Goal: Answer question/provide support: Share knowledge or assist other users

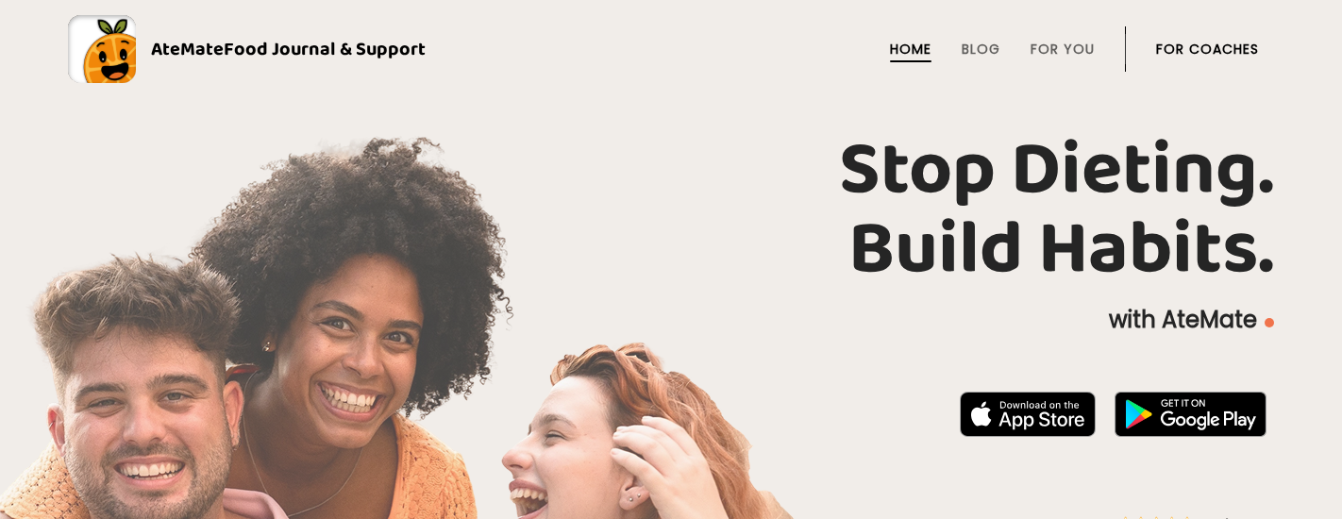
click at [1231, 48] on link "For Coaches" at bounding box center [1207, 49] width 103 height 15
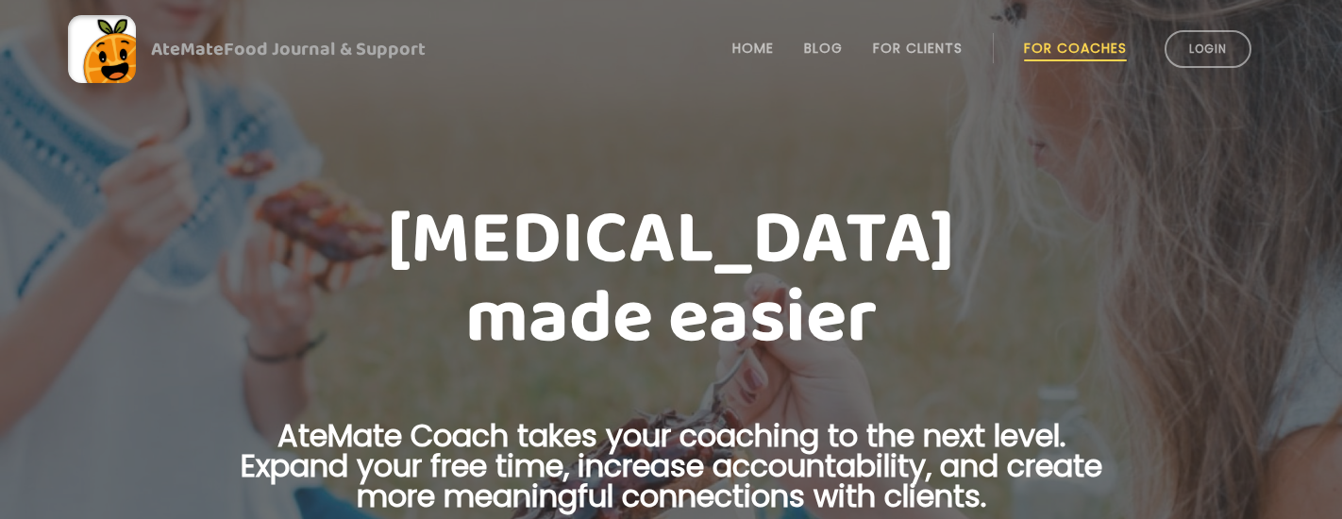
click at [1215, 91] on div "AteMate Food Journal & Support Home Blog For Clients For Coaches Login" at bounding box center [671, 49] width 1206 height 98
click at [1211, 79] on li "Login" at bounding box center [1208, 49] width 102 height 83
click at [1194, 56] on link "Login" at bounding box center [1207, 49] width 87 height 38
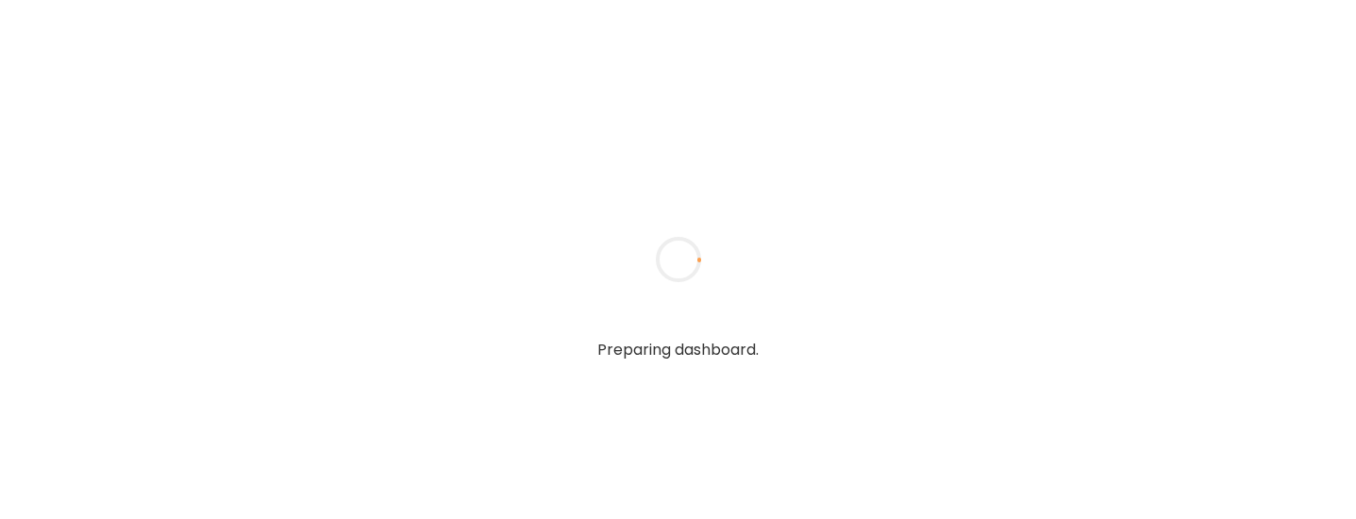
type input "**********"
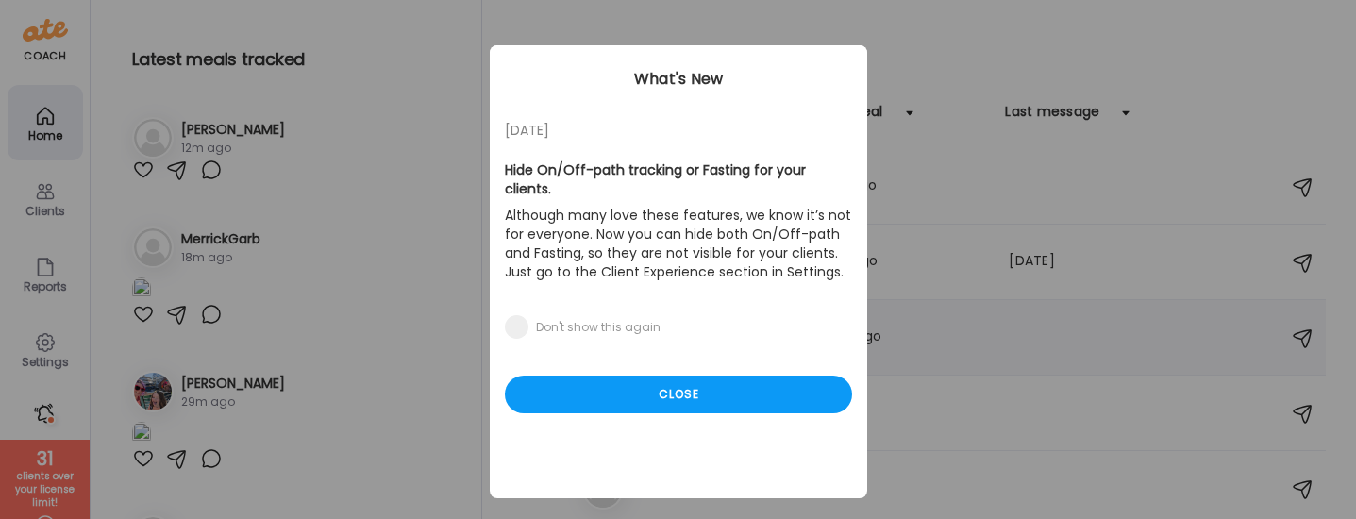
click at [741, 376] on div "Close" at bounding box center [678, 395] width 347 height 38
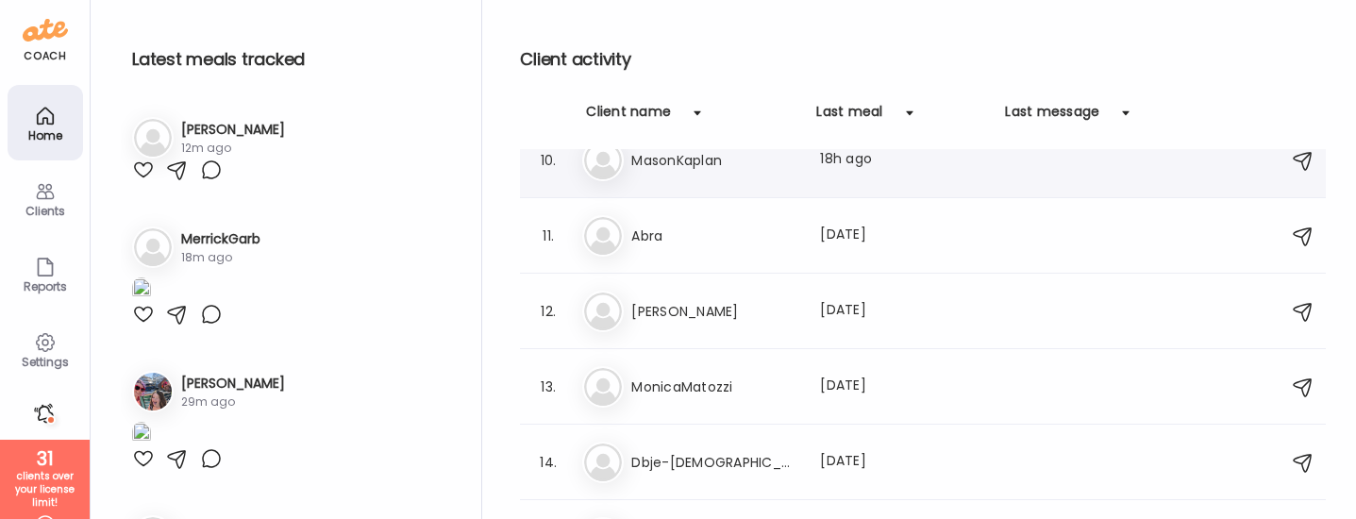
scroll to position [701, 0]
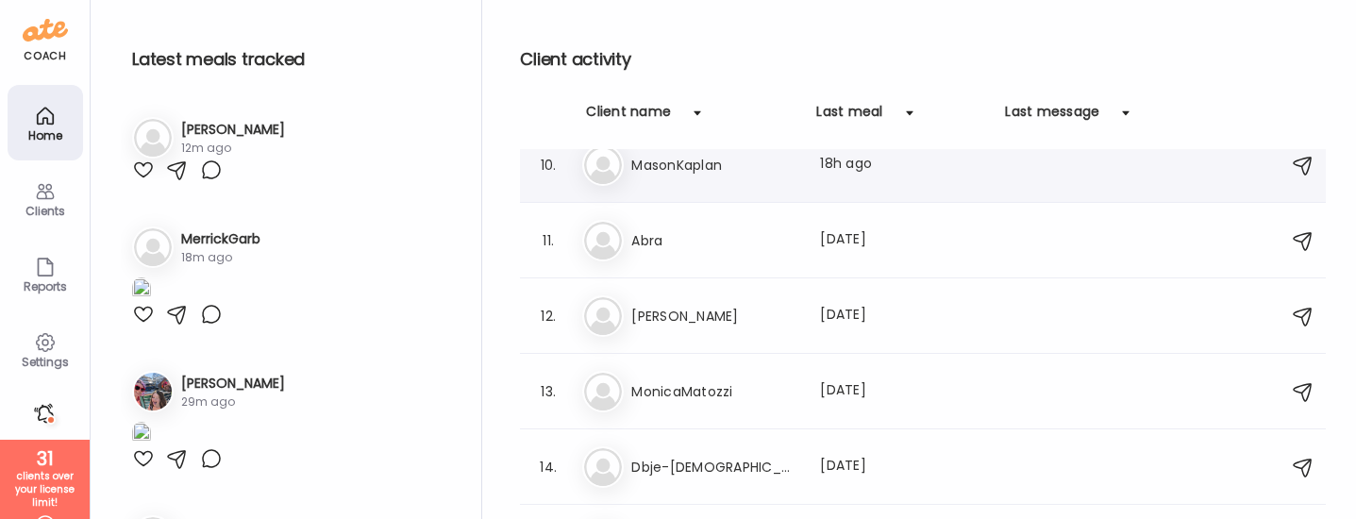
click at [723, 372] on div "Mo MonicaMatozzi Last meal: 3d ago" at bounding box center [925, 392] width 687 height 42
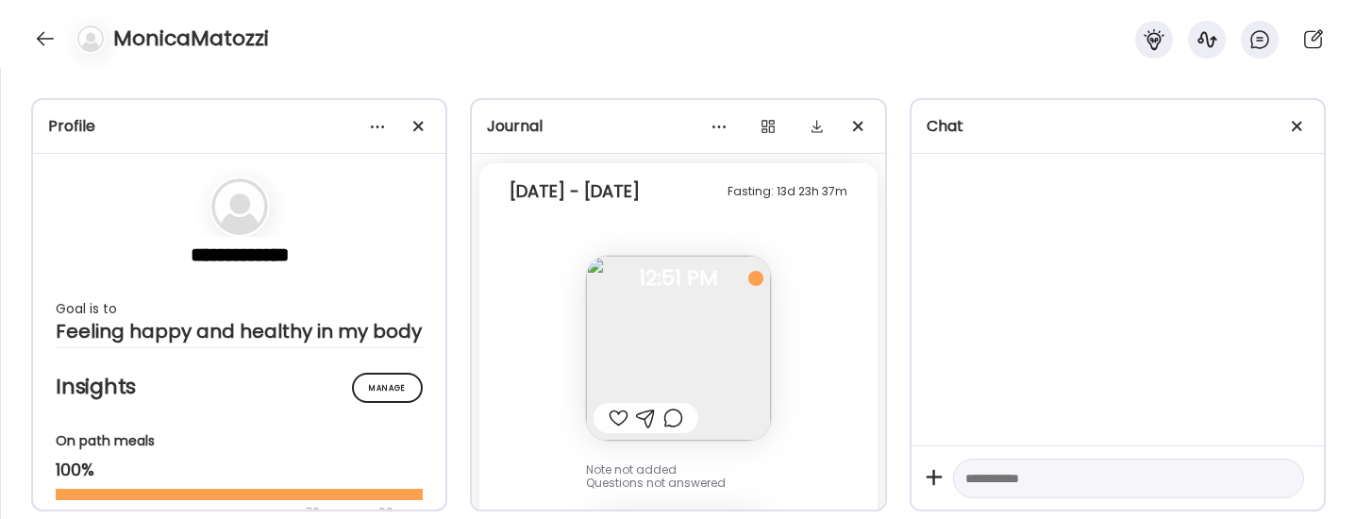
scroll to position [2060, 0]
click at [722, 368] on img at bounding box center [678, 349] width 185 height 185
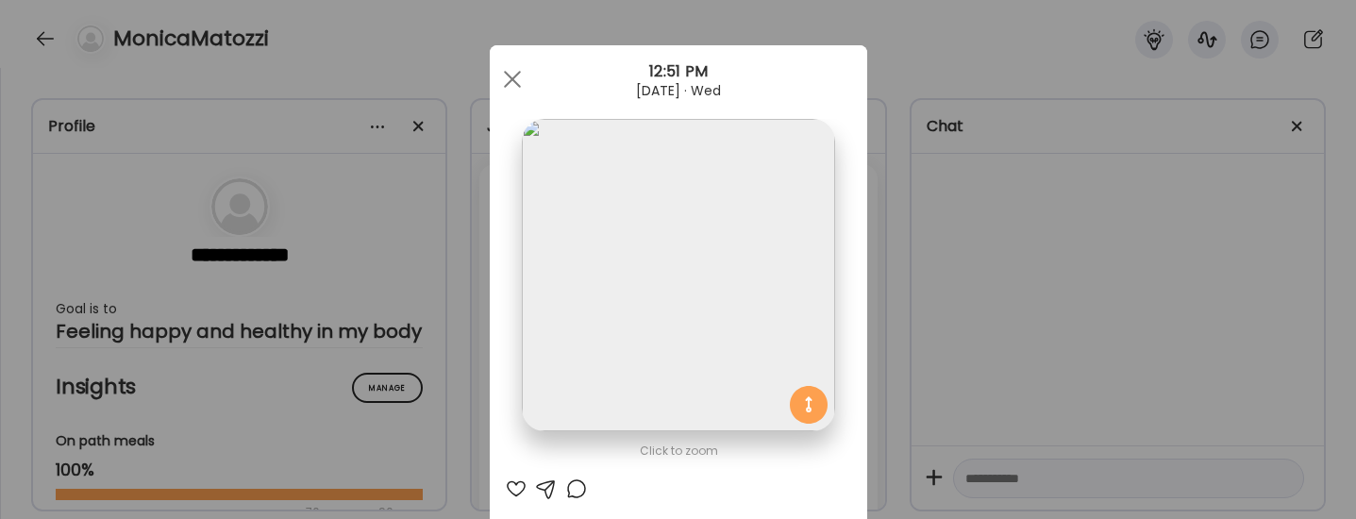
click at [1061, 280] on div "Ate Coach Dashboard Wahoo! It’s official Take a moment to set up your Coach Pro…" at bounding box center [678, 259] width 1356 height 519
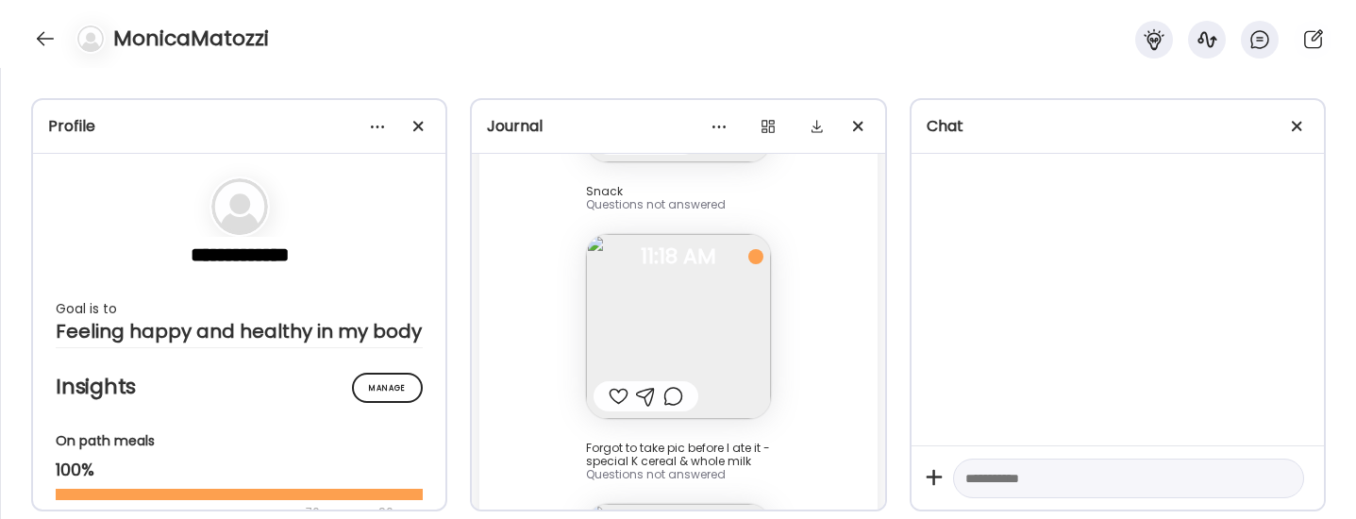
scroll to position [364, 0]
click at [1308, 121] on div at bounding box center [1298, 127] width 38 height 38
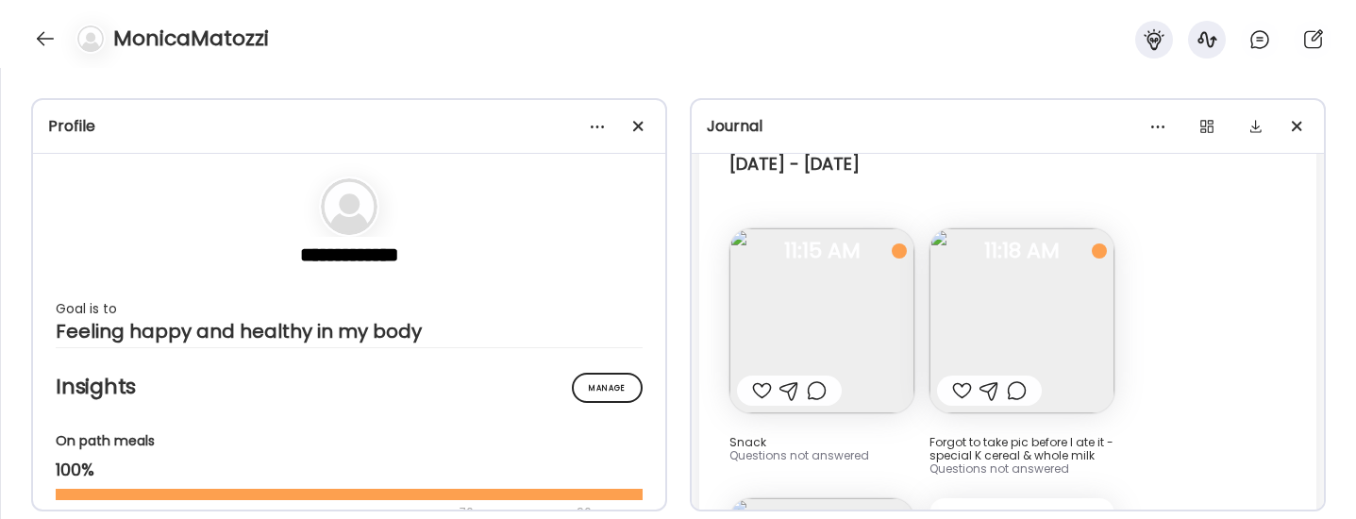
scroll to position [109, 0]
click at [630, 126] on div at bounding box center [639, 127] width 38 height 38
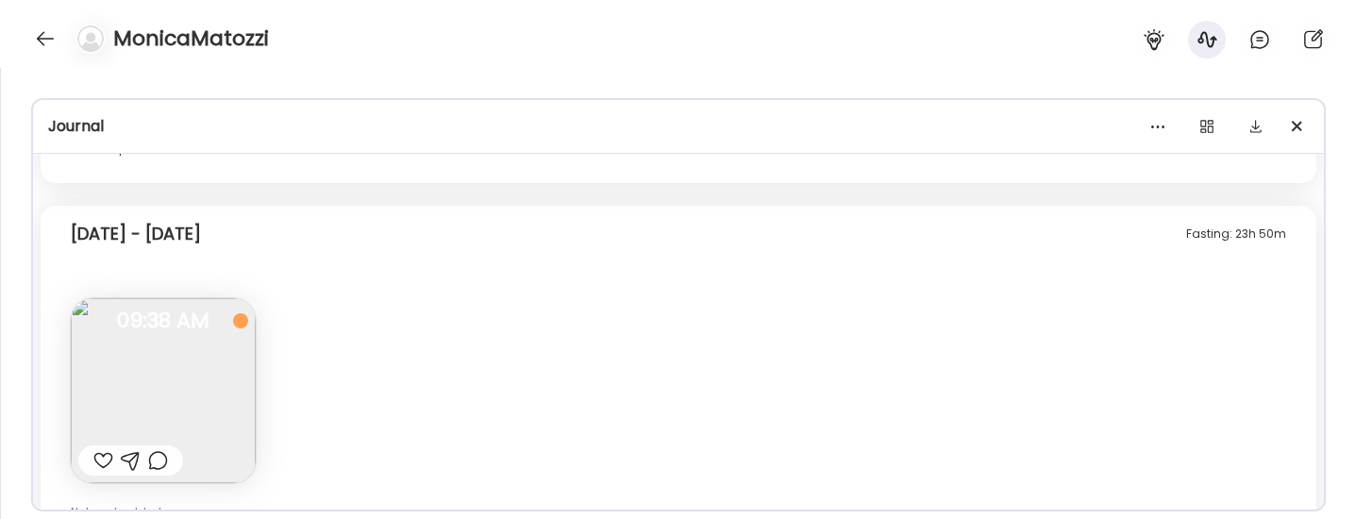
scroll to position [1921, 0]
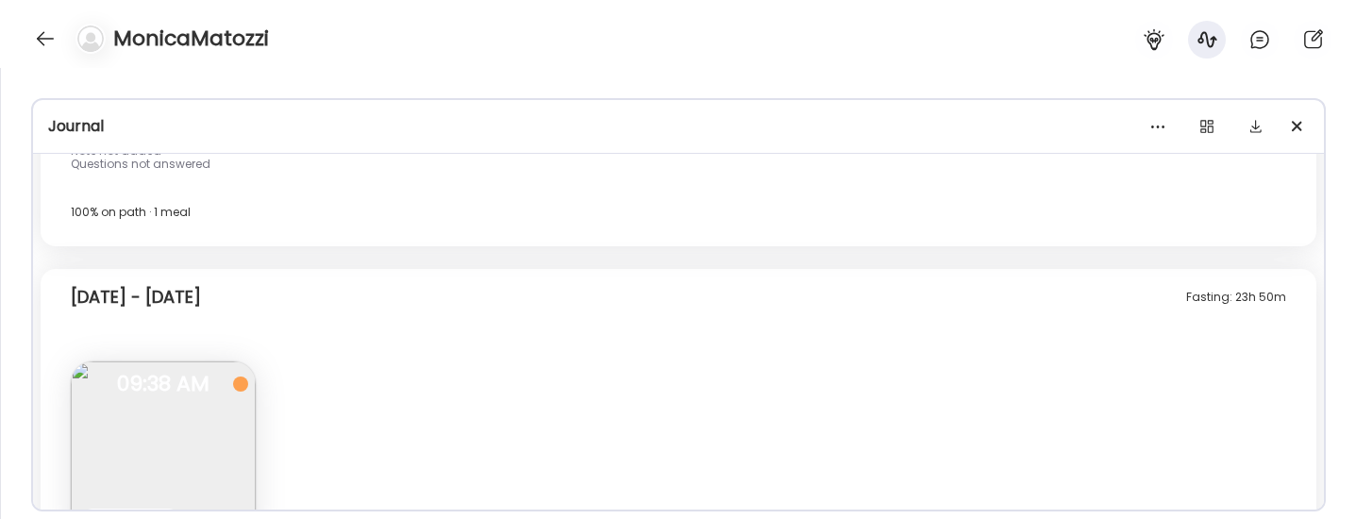
click at [182, 453] on img at bounding box center [163, 453] width 185 height 185
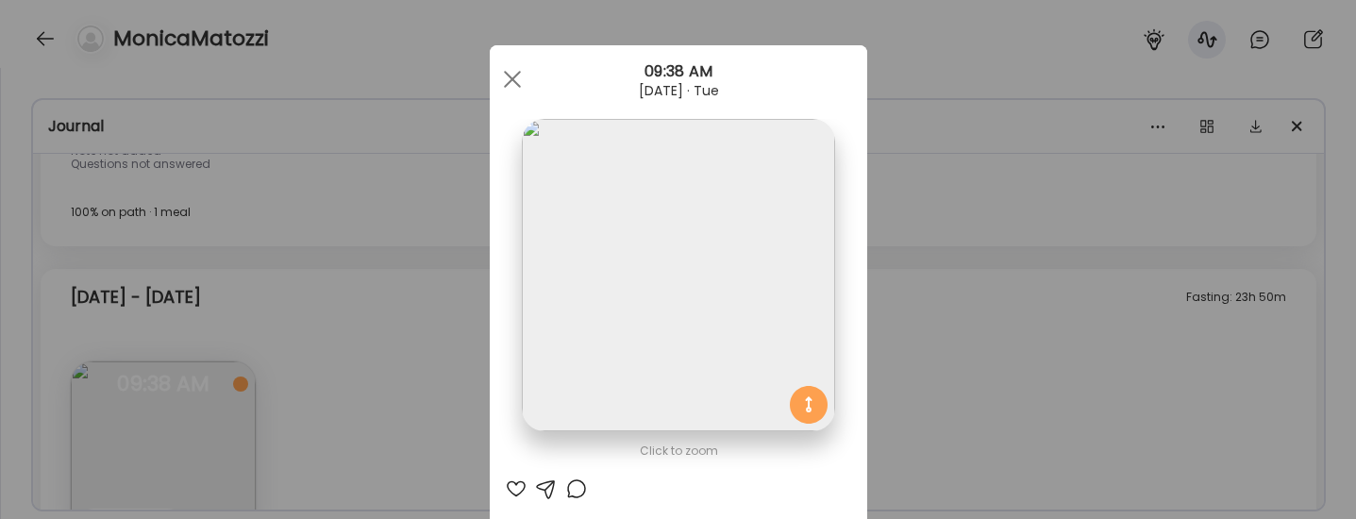
click at [943, 372] on div "Ate Coach Dashboard Wahoo! It’s official Take a moment to set up your Coach Pro…" at bounding box center [678, 259] width 1356 height 519
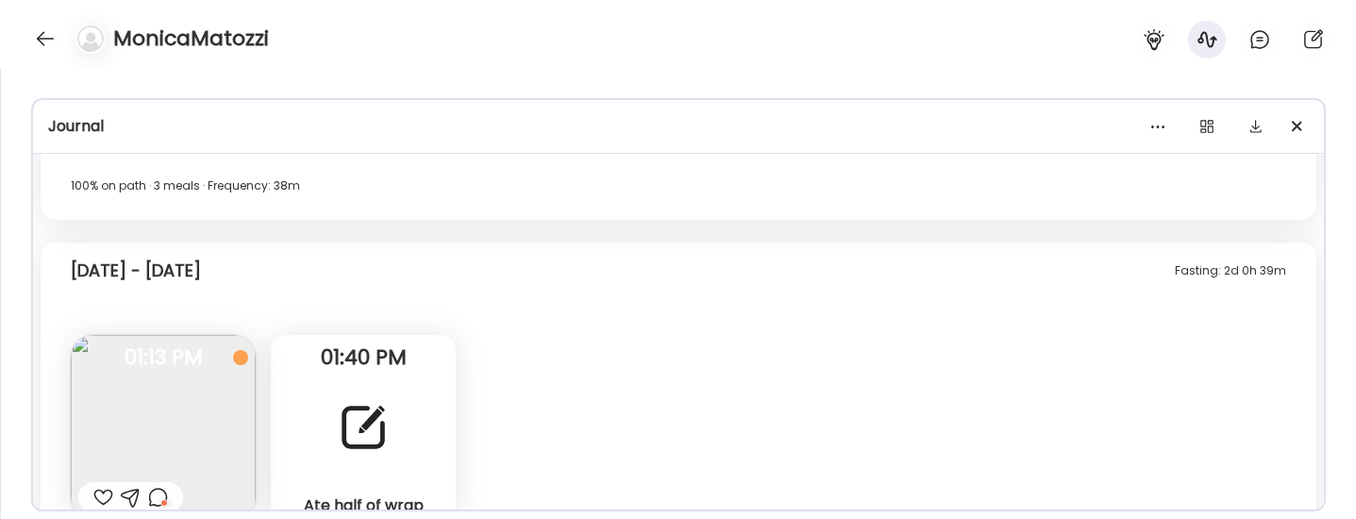
scroll to position [0, 0]
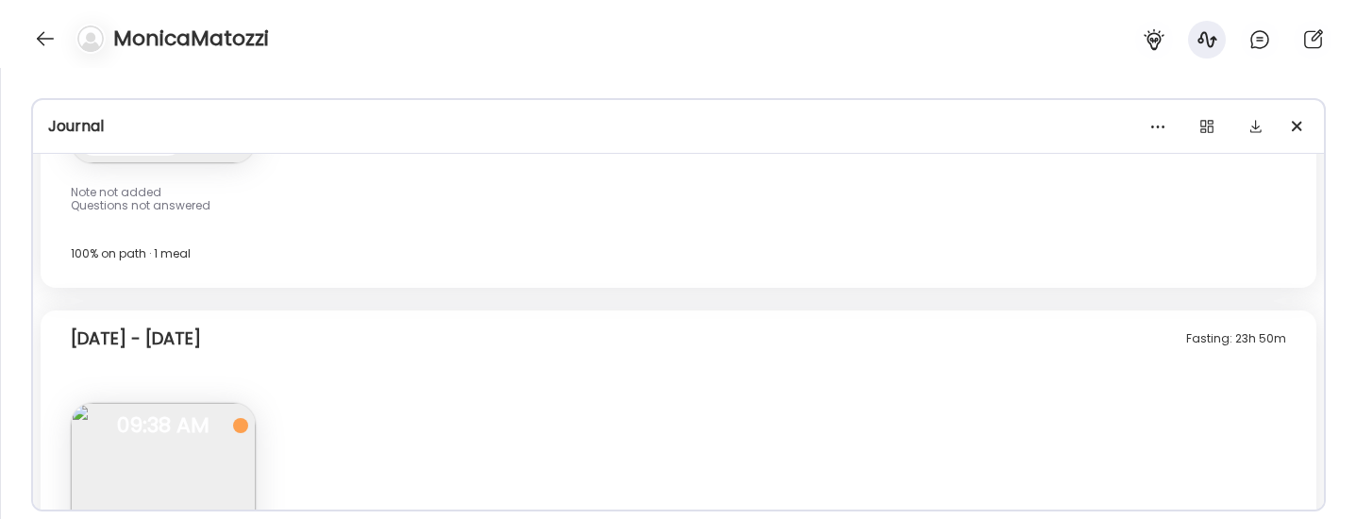
scroll to position [2090, 0]
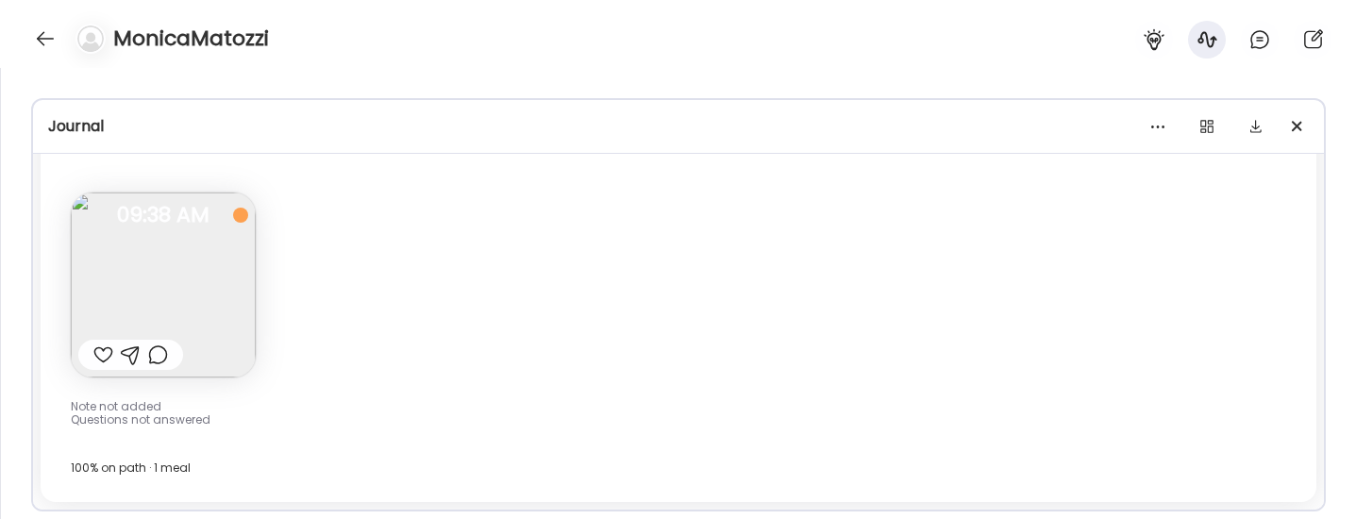
click at [231, 303] on img at bounding box center [163, 285] width 185 height 185
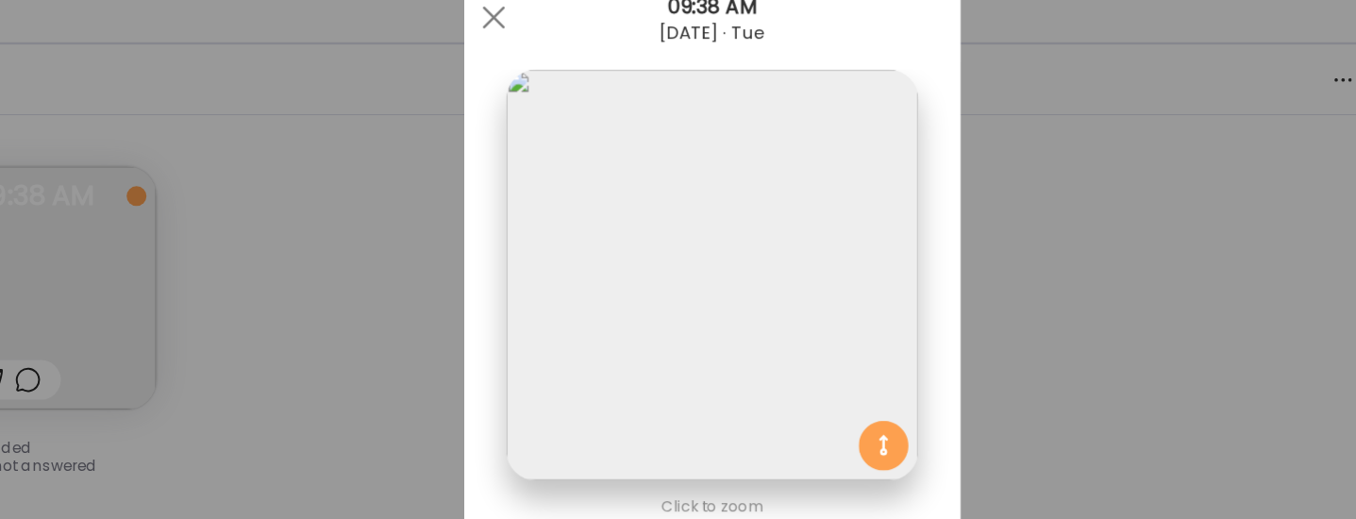
scroll to position [0, 0]
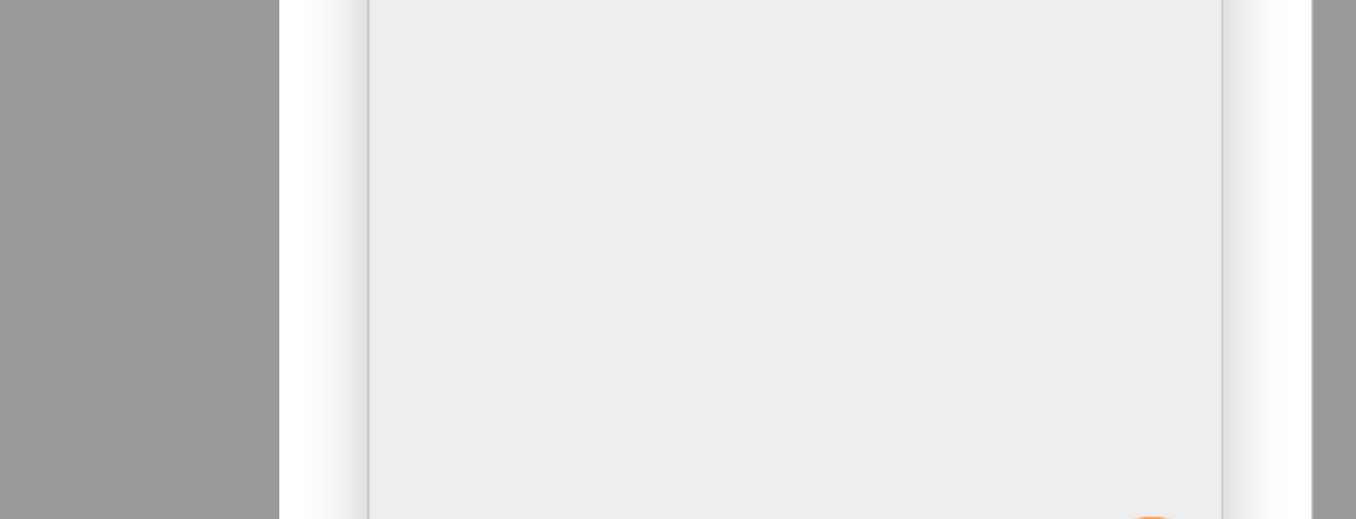
click at [480, 310] on div "Ate Coach Dashboard Wahoo! It’s official Take a moment to set up your Coach Pro…" at bounding box center [678, 259] width 1356 height 519
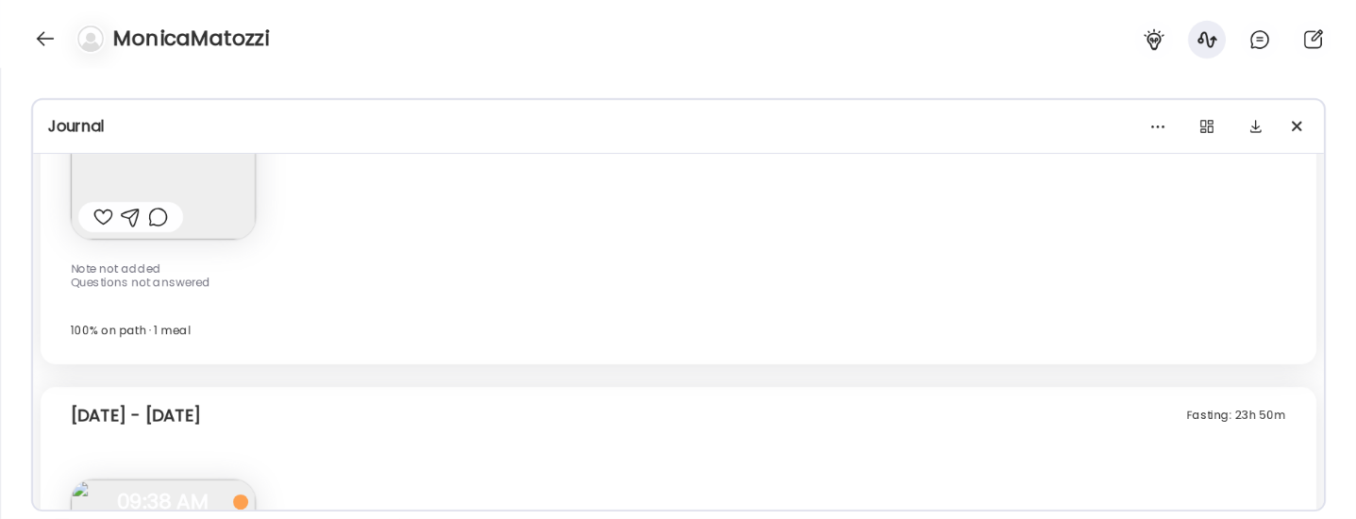
scroll to position [1799, 0]
